Goal: Communication & Community: Participate in discussion

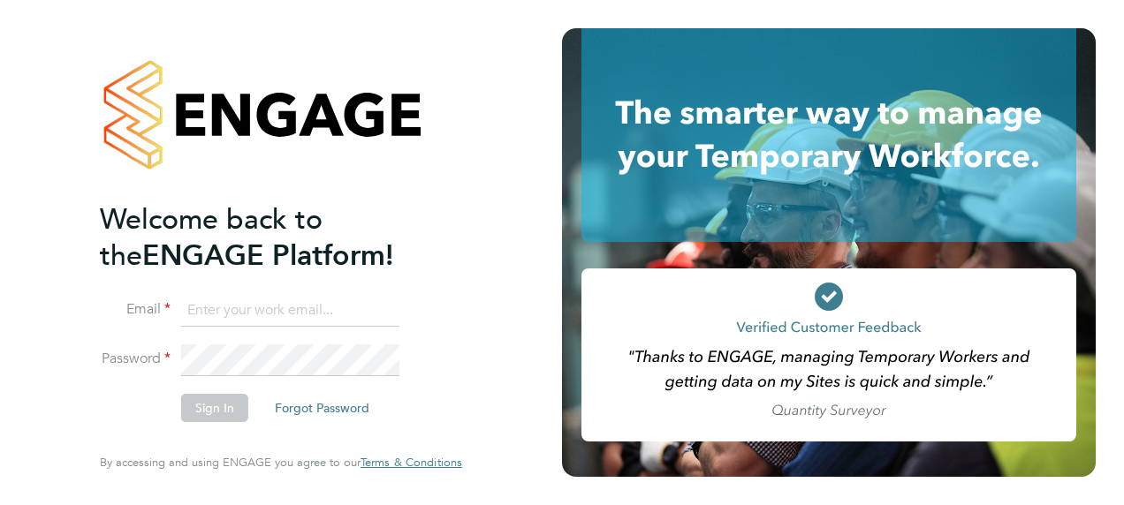
type input "victoria.ticehurst@ncclondon.ac.uk"
drag, startPoint x: 0, startPoint y: 0, endPoint x: 224, endPoint y: 412, distance: 468.8
click at [224, 412] on button "Sign In" at bounding box center [214, 408] width 67 height 28
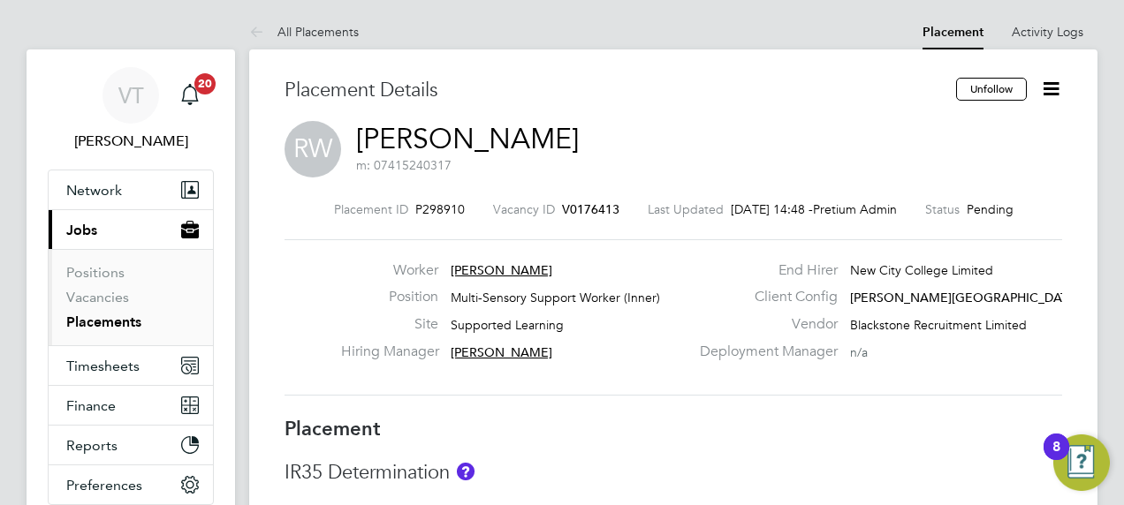
click at [213, 351] on ul "Network Sites Workers Current page: Jobs Positions Vacancies Placements Timeshe…" at bounding box center [131, 338] width 166 height 336
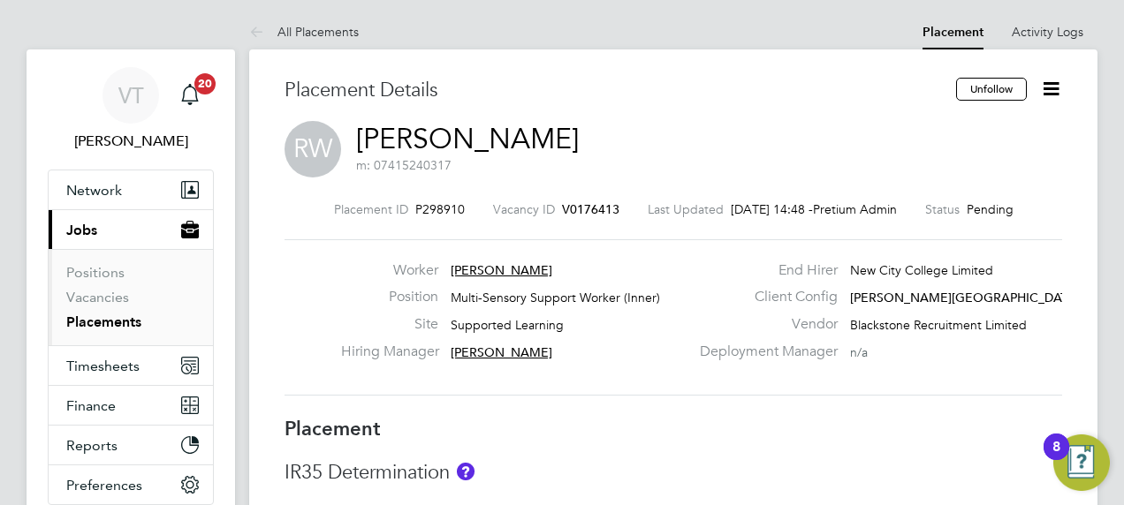
drag, startPoint x: 1122, startPoint y: 260, endPoint x: 1108, endPoint y: 353, distance: 94.7
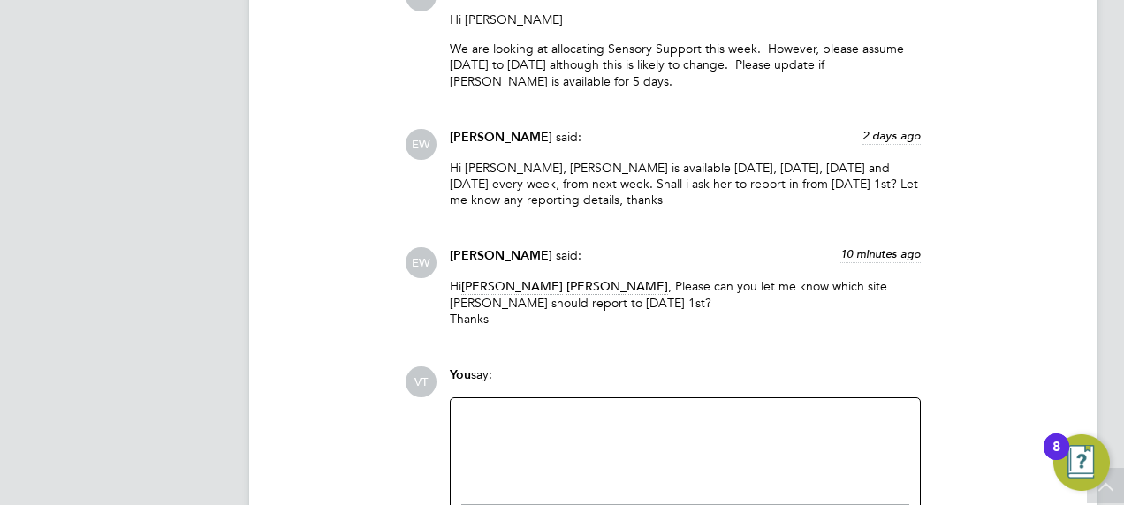
scroll to position [2014, 0]
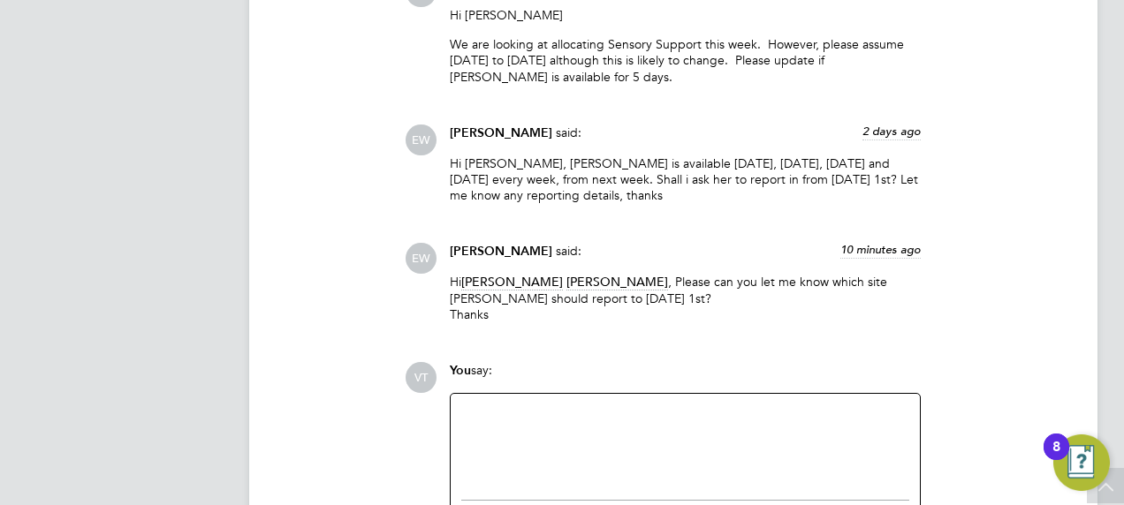
click at [487, 405] on div at bounding box center [685, 443] width 448 height 76
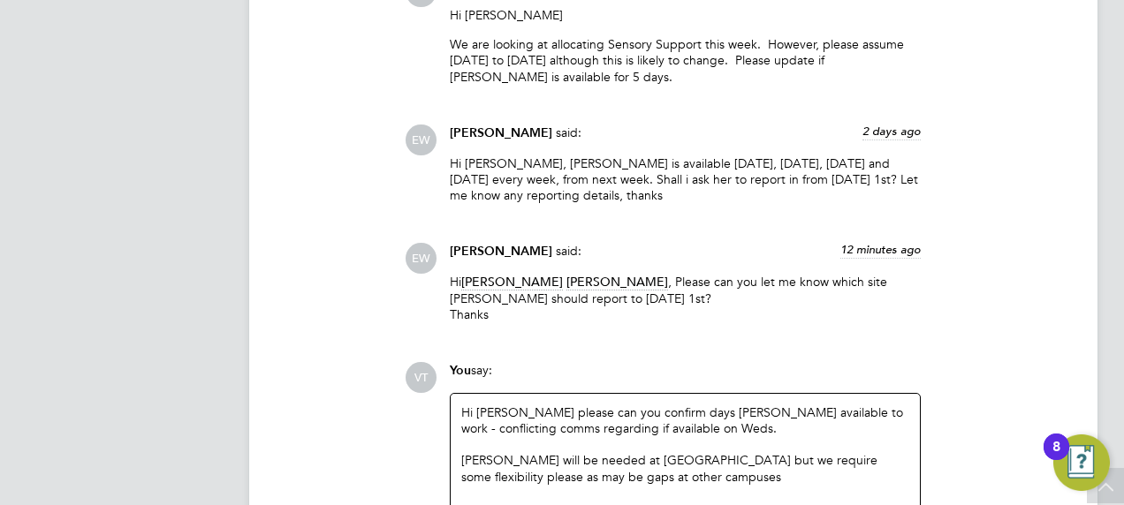
click at [612, 452] on div "[PERSON_NAME] will be needed at [GEOGRAPHIC_DATA] but we require some flexibili…" at bounding box center [685, 468] width 448 height 32
click at [467, 501] on div at bounding box center [685, 509] width 448 height 16
click at [991, 362] on div "VT You say: Hi [PERSON_NAME] please can you confirm days [PERSON_NAME] availabl…" at bounding box center [733, 486] width 657 height 249
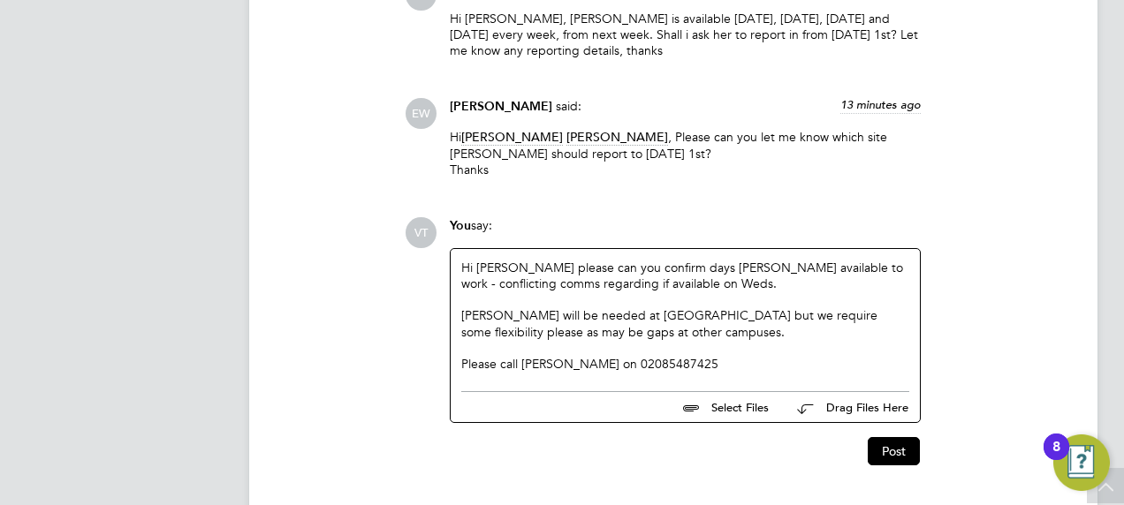
scroll to position [2176, 0]
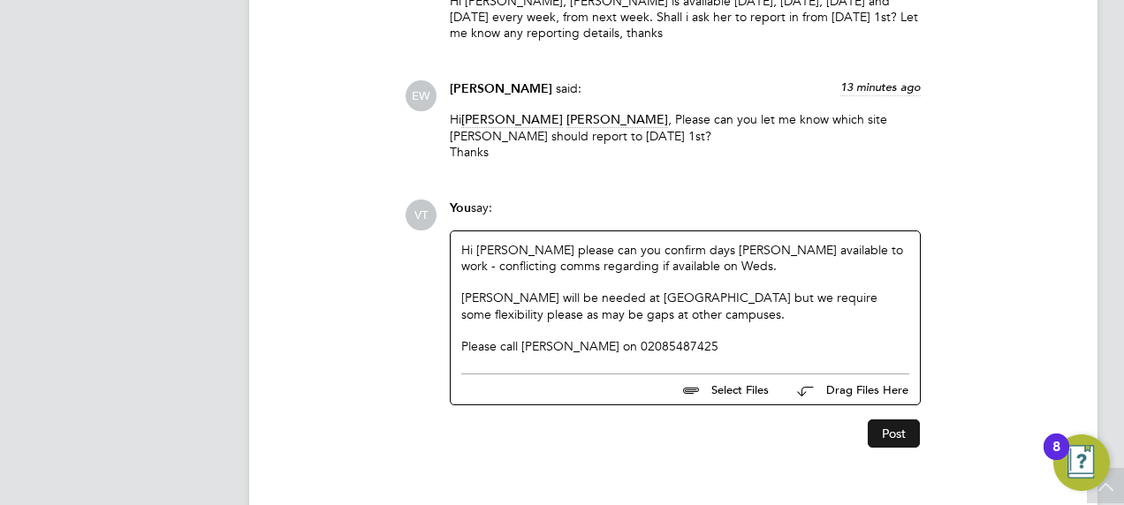
click at [878, 420] on button "Post" at bounding box center [893, 434] width 52 height 28
